Goal: Find specific page/section: Find specific page/section

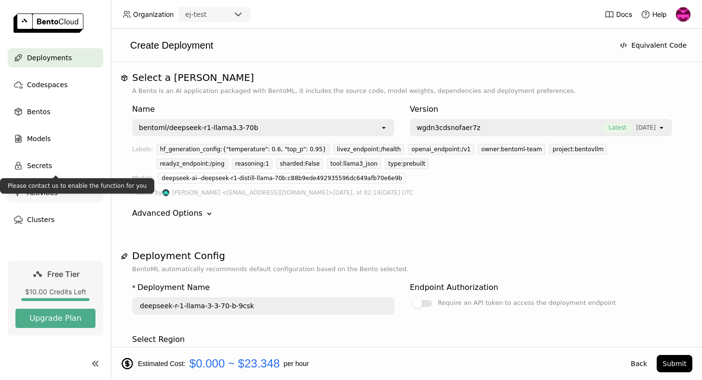
click at [48, 191] on div "Please contact us to enable the function for you" at bounding box center [77, 185] width 154 height 15
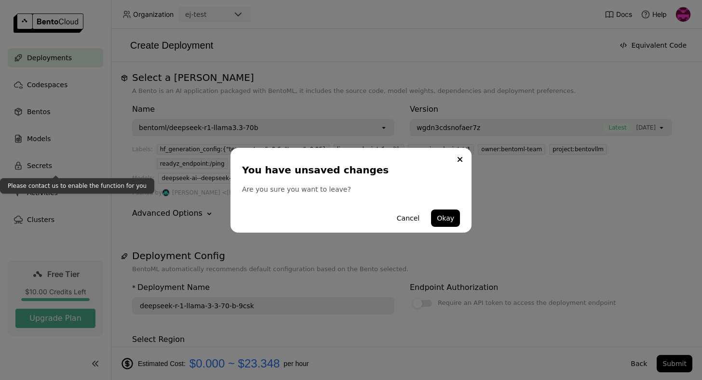
click at [45, 218] on div "You have unsaved changes Are you sure you want to leave? Cancel Okay" at bounding box center [351, 190] width 702 height 380
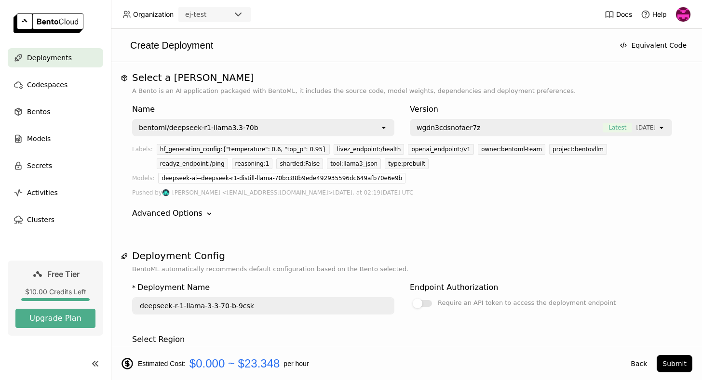
click at [58, 225] on div "Clusters" at bounding box center [55, 219] width 95 height 19
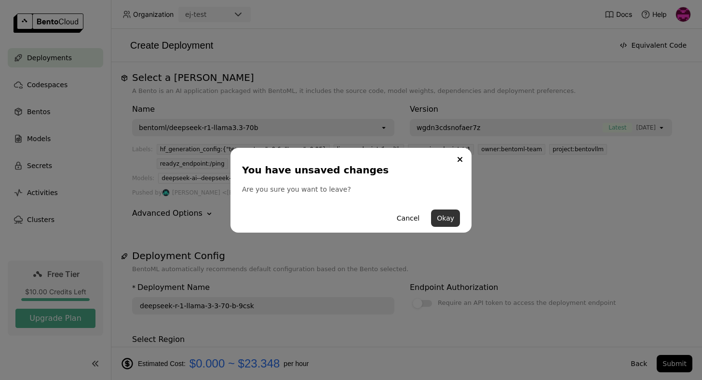
click at [443, 214] on button "Okay" at bounding box center [445, 218] width 29 height 17
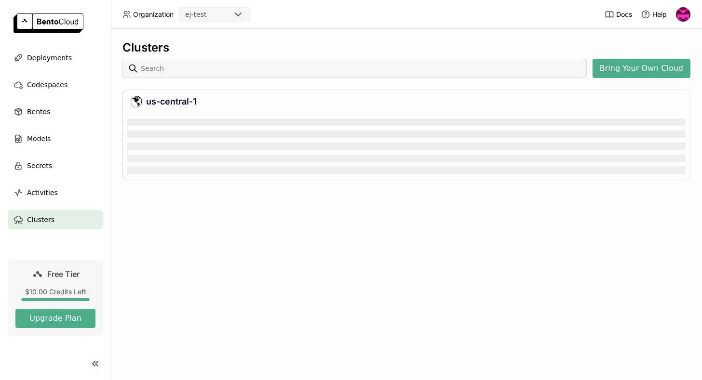
scroll to position [63, 558]
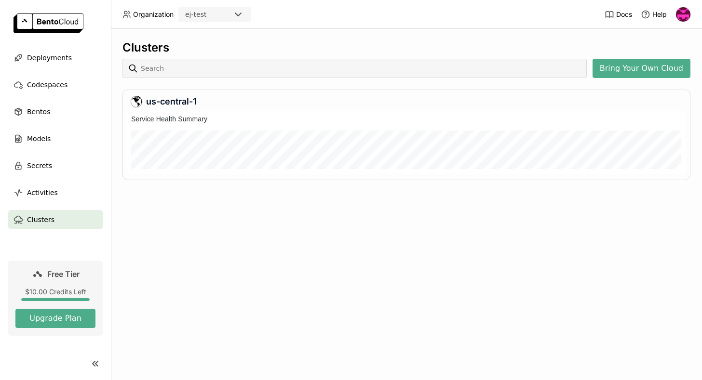
click at [253, 111] on div "us-central-1" at bounding box center [406, 135] width 568 height 91
click at [178, 100] on div "us-central-1" at bounding box center [406, 102] width 551 height 12
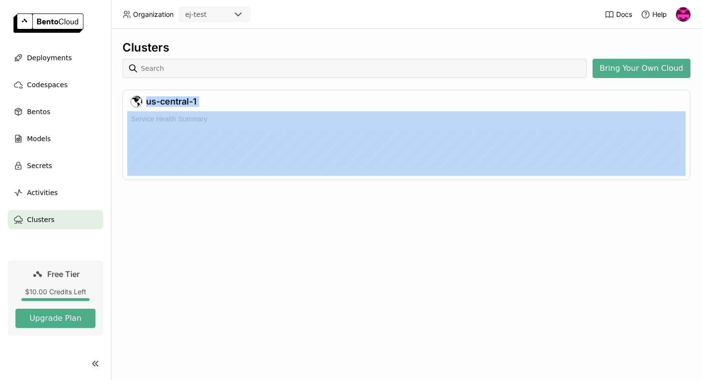
click at [178, 100] on div "us-central-1" at bounding box center [406, 102] width 551 height 12
copy div "us-central-1"
